Goal: Information Seeking & Learning: Learn about a topic

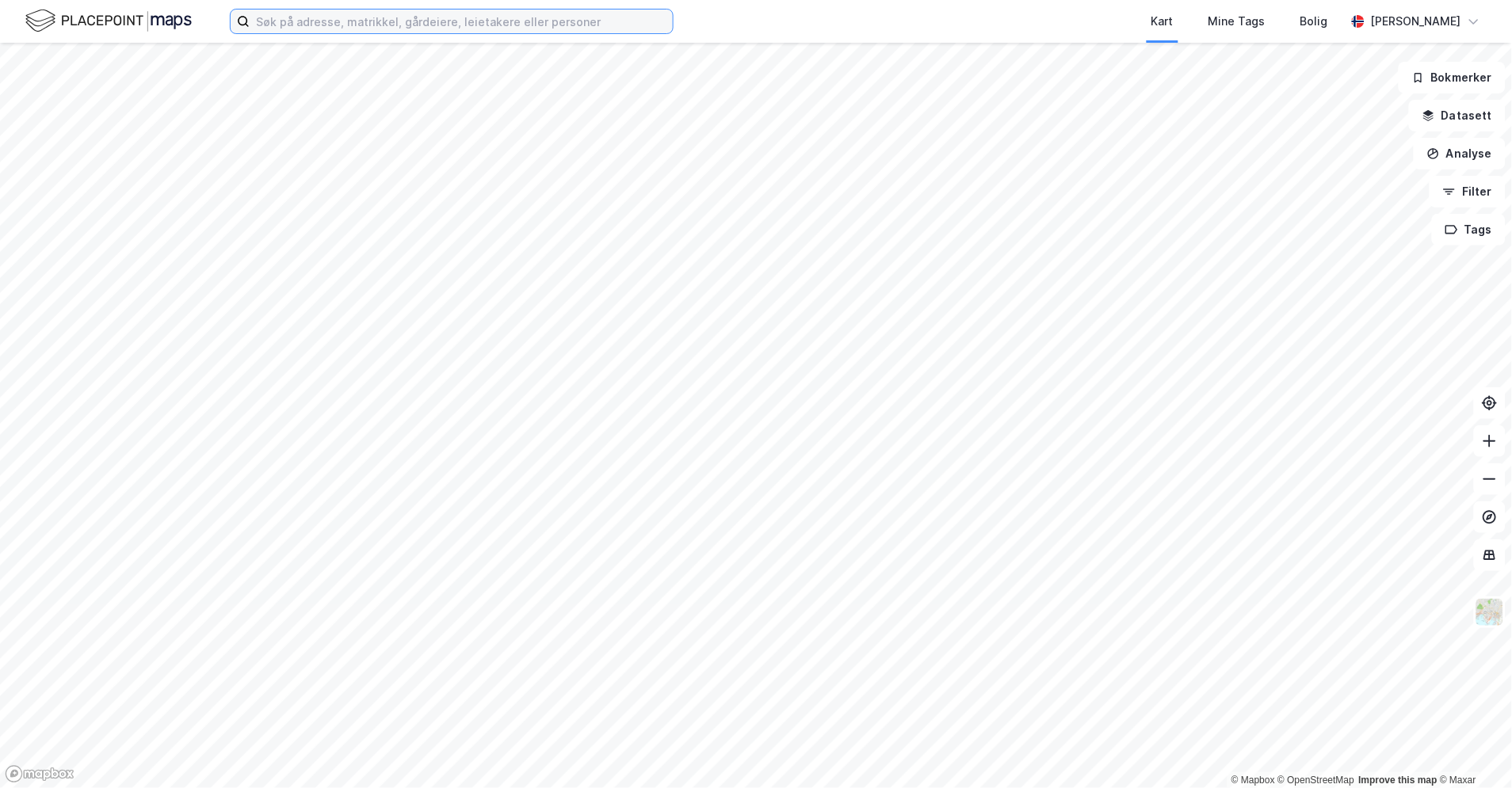
click at [369, 26] on input at bounding box center [461, 21] width 423 height 23
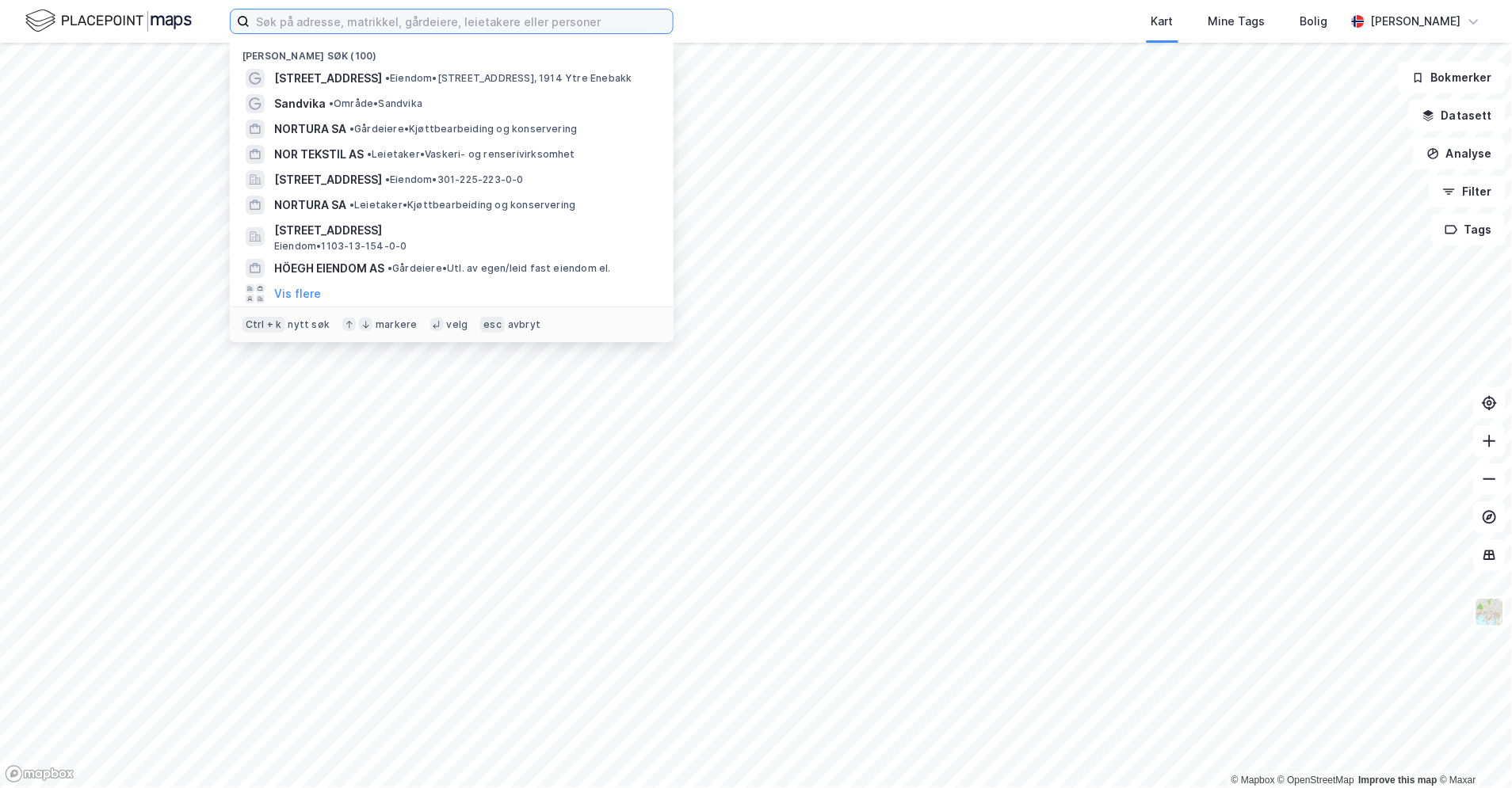
click at [390, 17] on input at bounding box center [461, 21] width 423 height 23
click at [406, 26] on input "gjerluvegen" at bounding box center [451, 21] width 404 height 23
click at [410, 22] on input "gjerluvegen" at bounding box center [451, 21] width 404 height 23
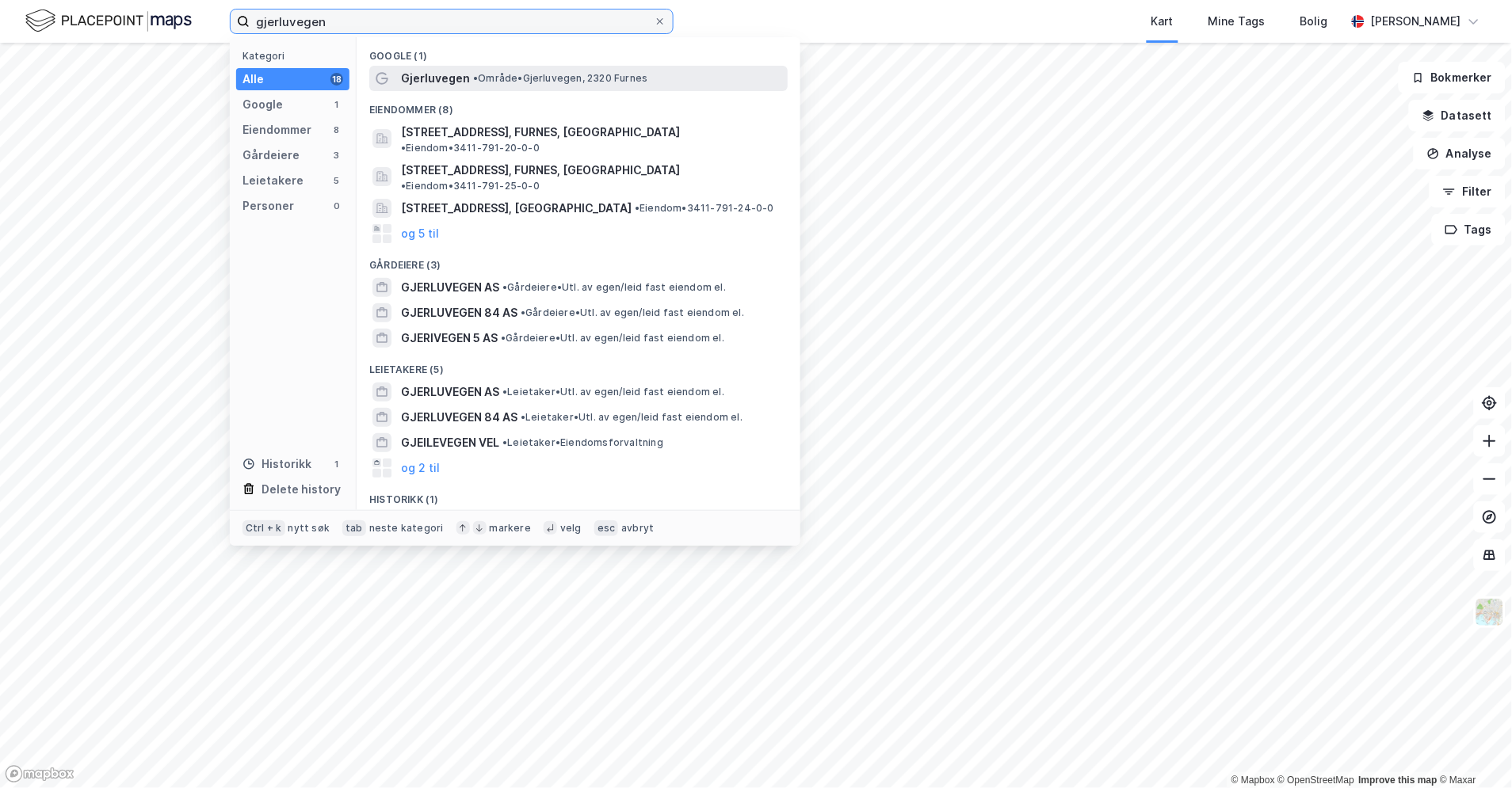
type input "gjerluvegen"
click at [508, 74] on span "• Område • [GEOGRAPHIC_DATA], 2320 Furnes" at bounding box center [560, 78] width 175 height 13
